Goal: Find specific page/section: Find specific page/section

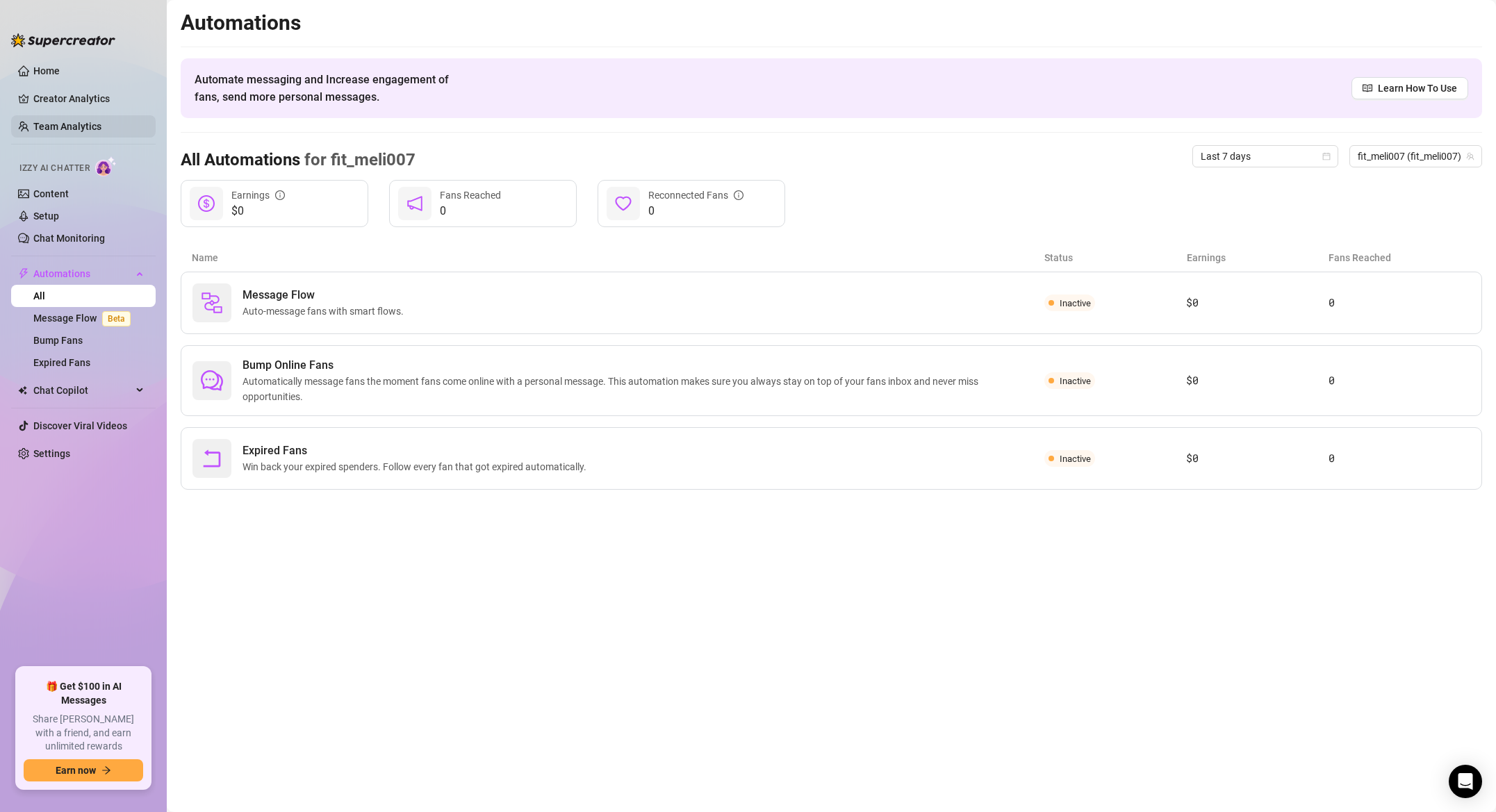
click at [76, 121] on link "Team Analytics" at bounding box center [68, 126] width 68 height 11
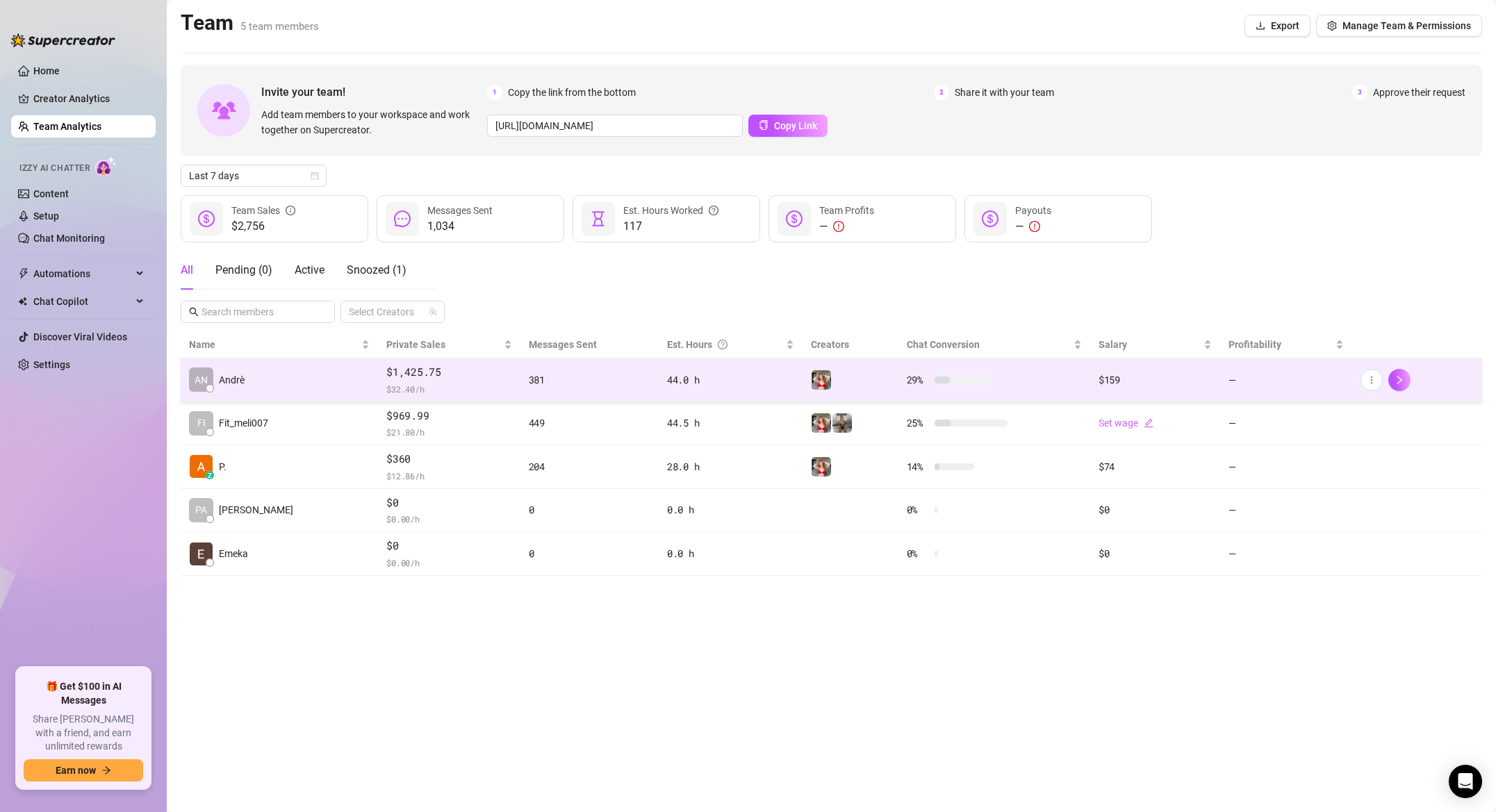
click at [386, 385] on span "$ 32.40 /h" at bounding box center [449, 388] width 125 height 14
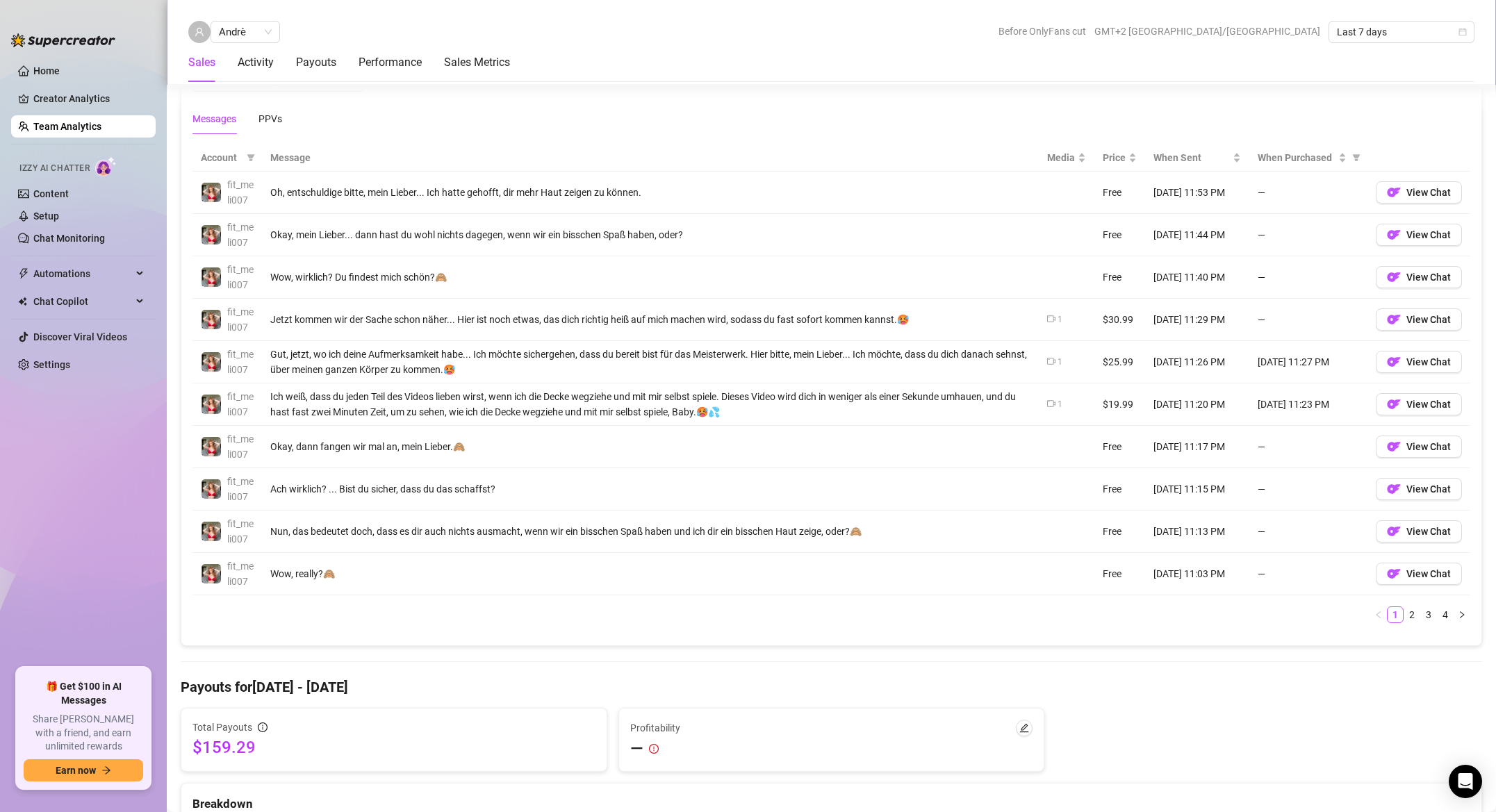
scroll to position [973, 0]
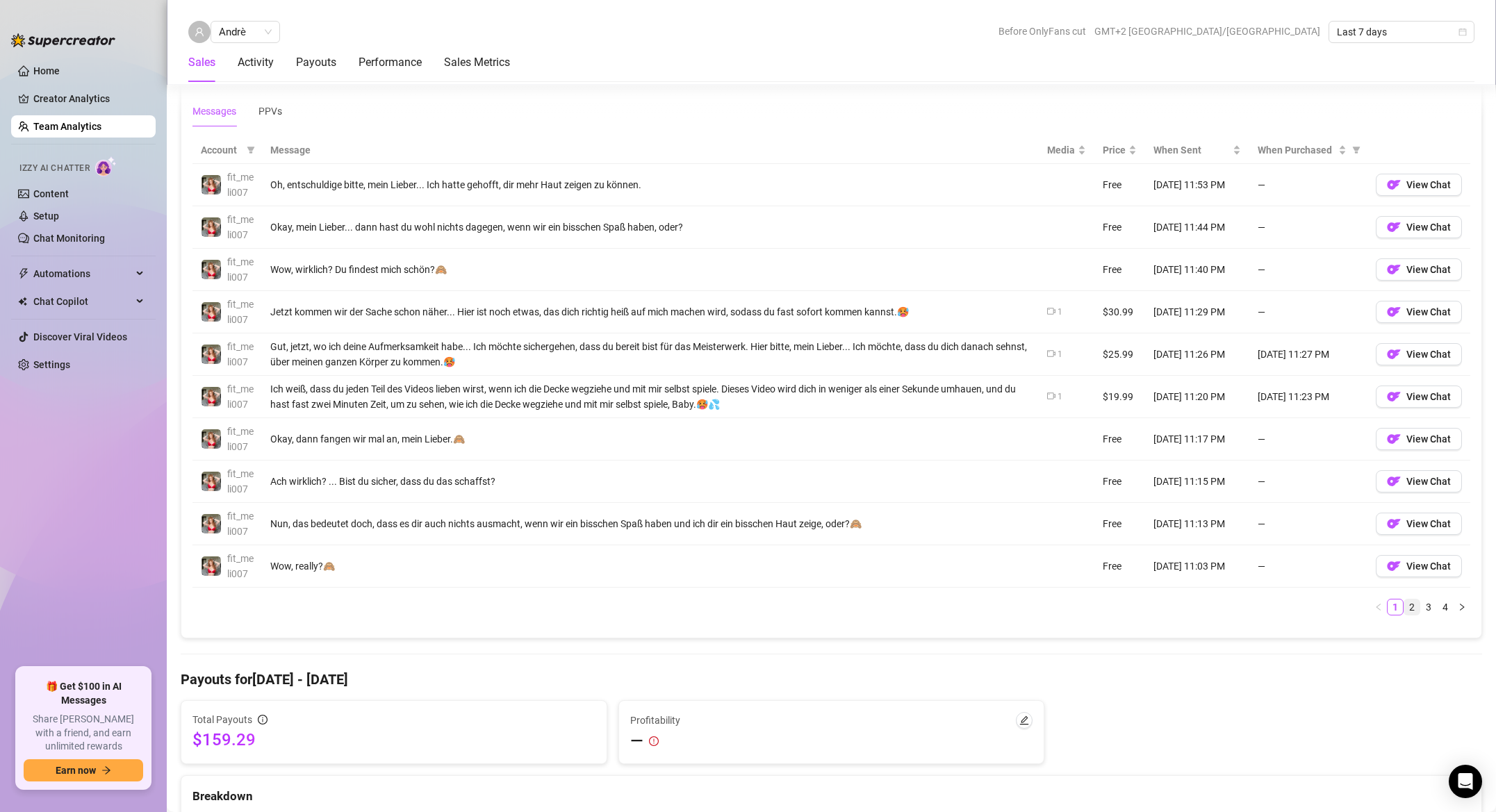
click at [1412, 612] on link "2" at bounding box center [1412, 607] width 15 height 15
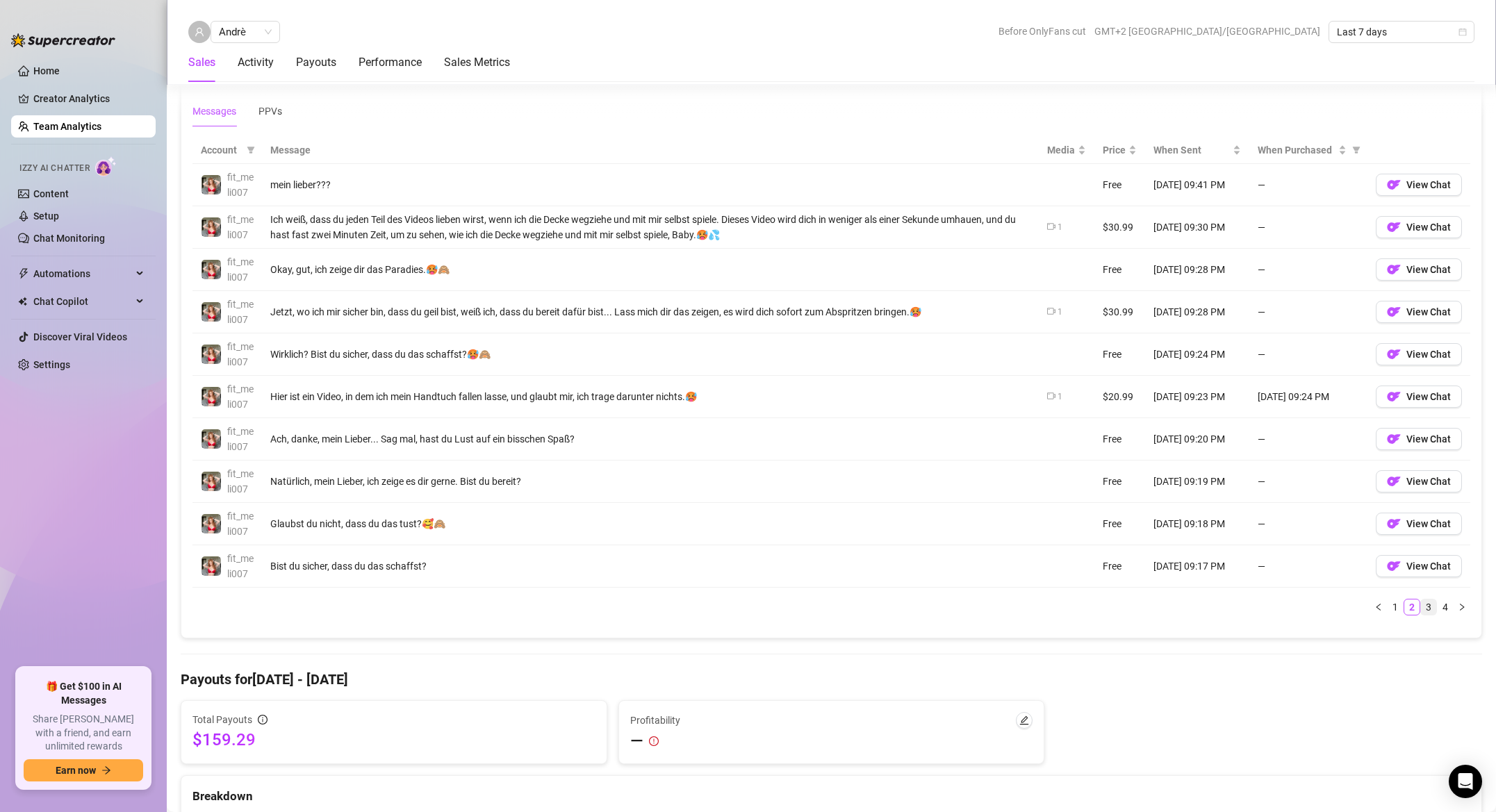
click at [1430, 614] on link "3" at bounding box center [1428, 607] width 15 height 15
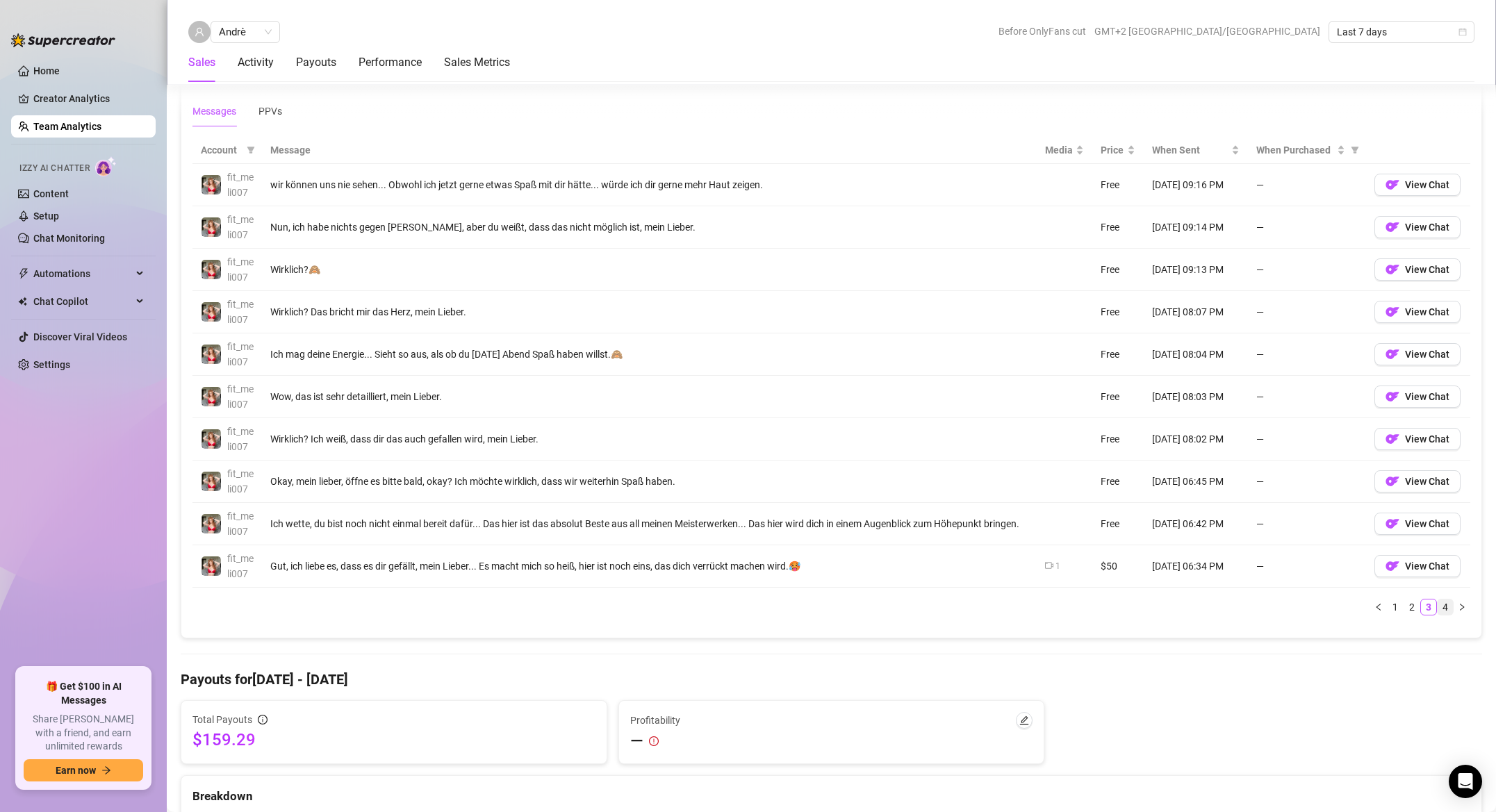
click at [1446, 599] on link "4" at bounding box center [1445, 607] width 15 height 15
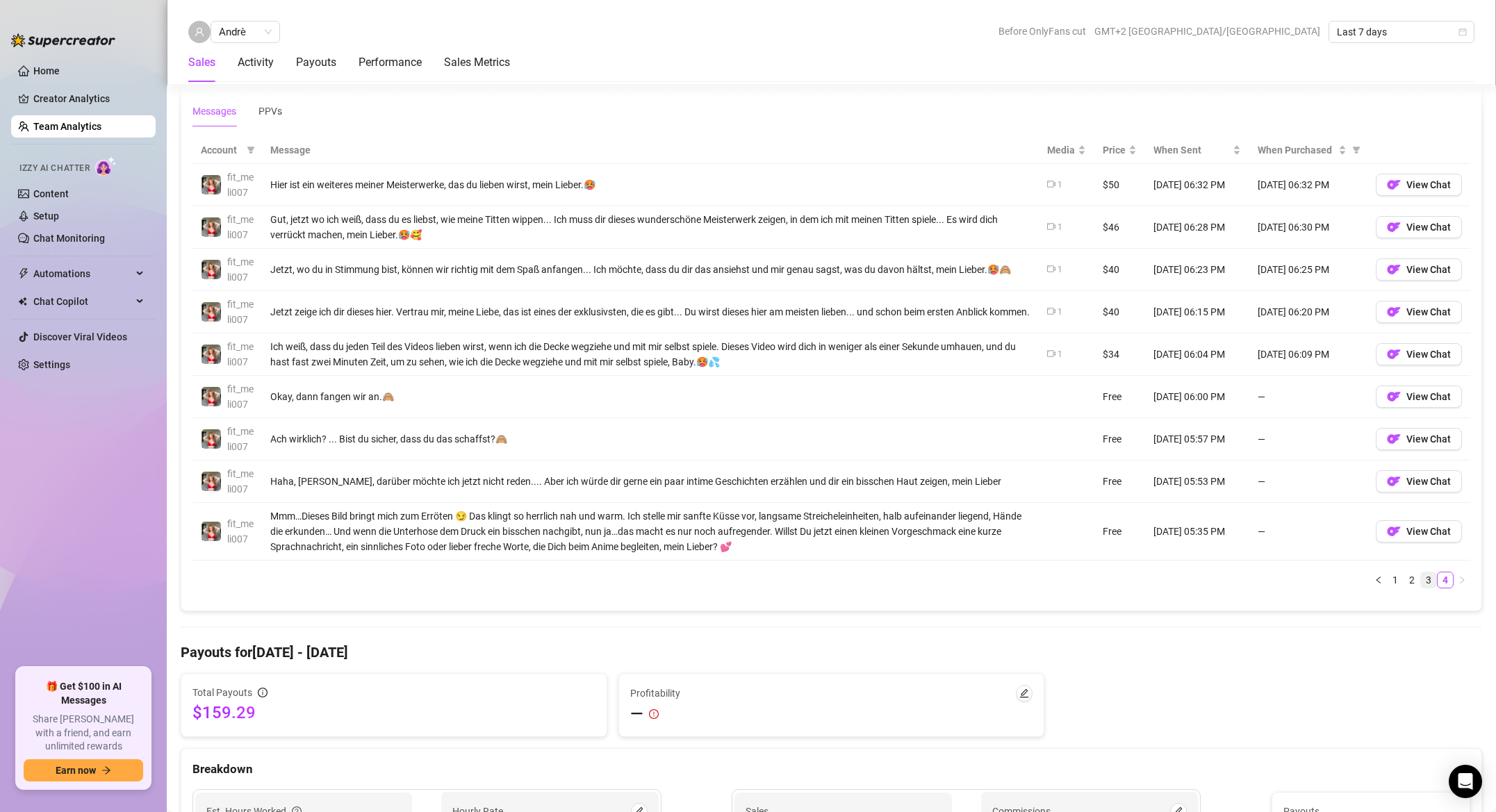
click at [1431, 583] on link "3" at bounding box center [1428, 580] width 15 height 15
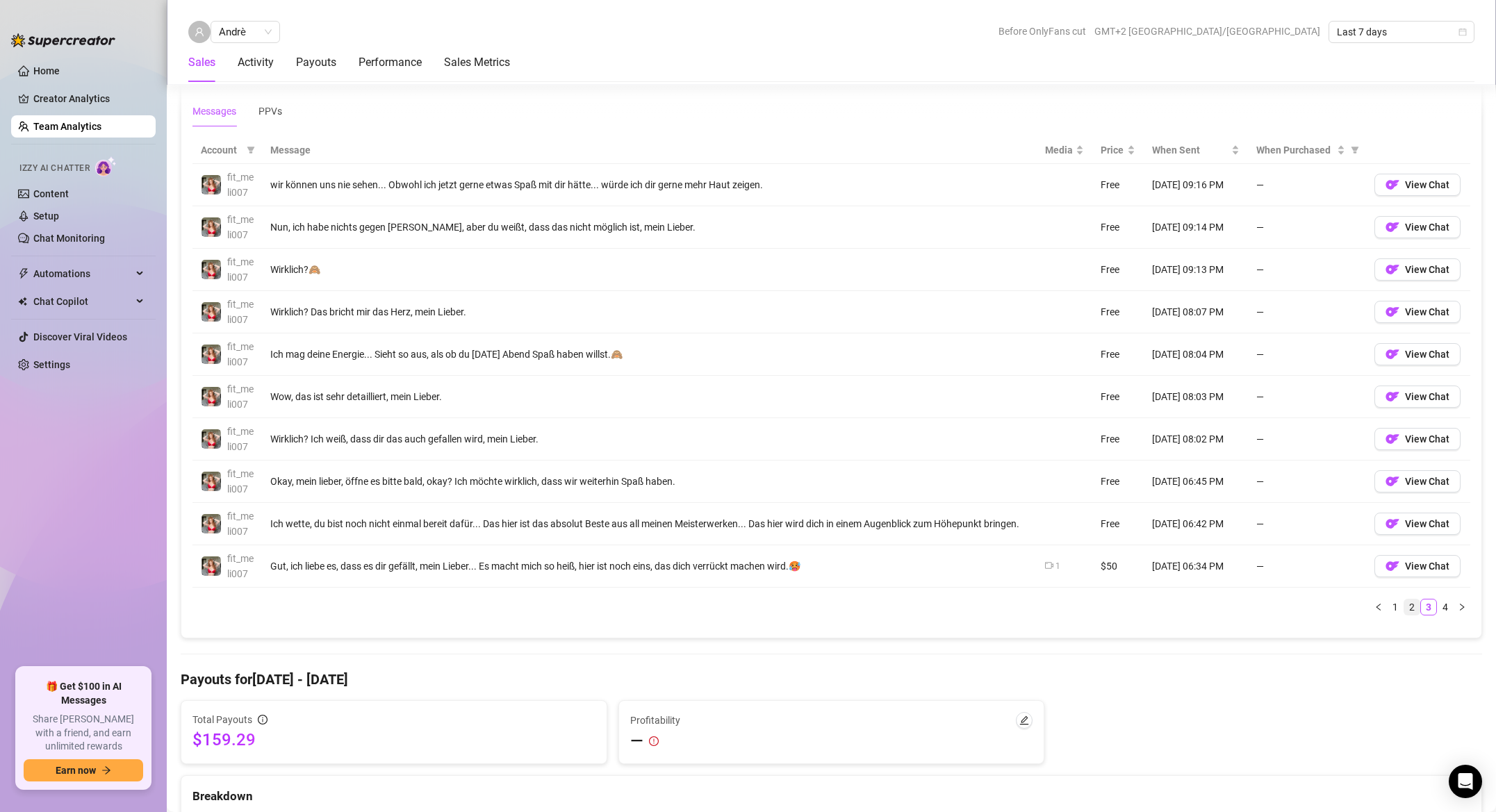
click at [1412, 602] on link "2" at bounding box center [1412, 607] width 15 height 15
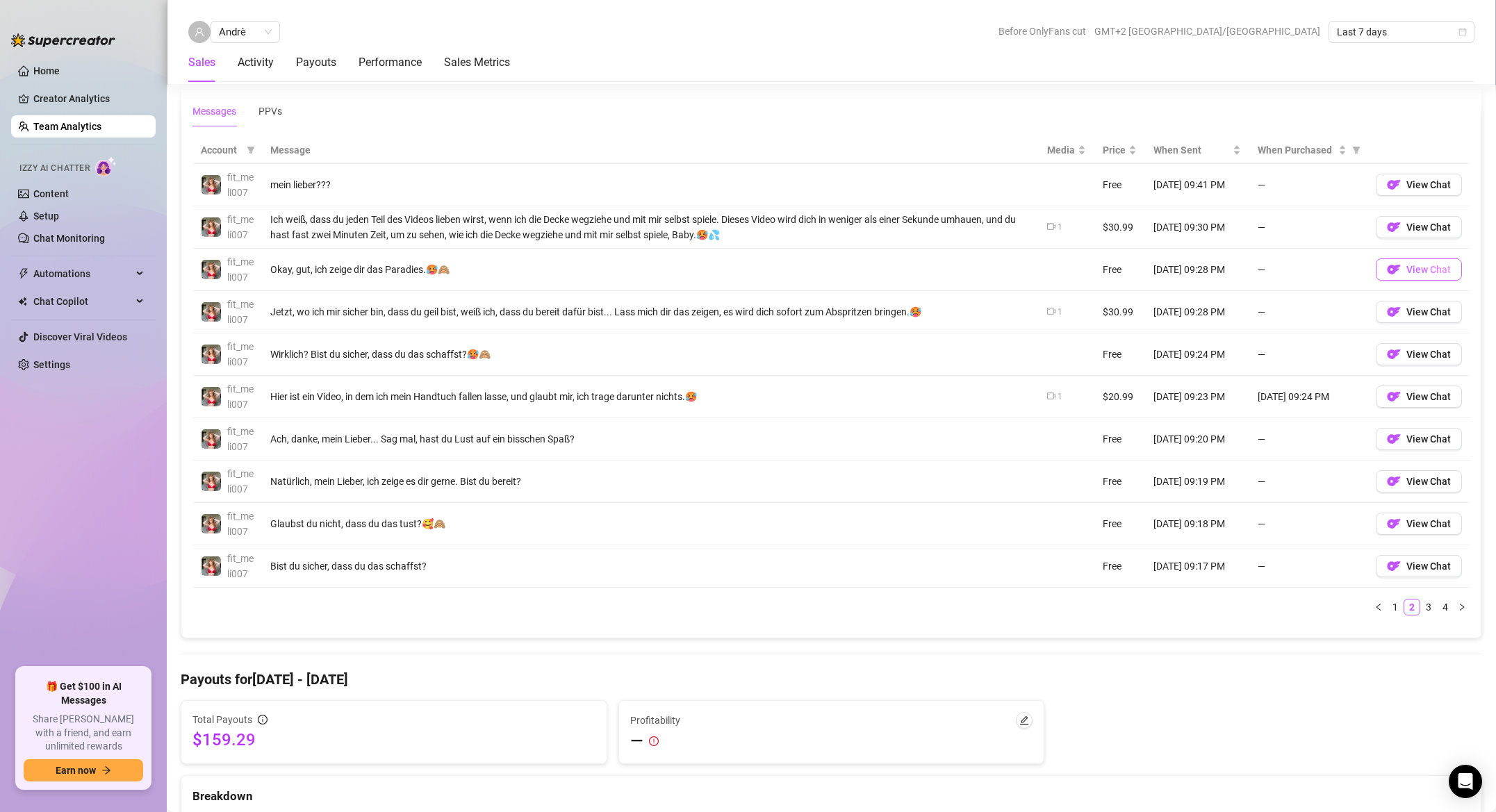
click at [1407, 266] on span "View Chat" at bounding box center [1428, 269] width 44 height 11
